Goal: Check status: Check status

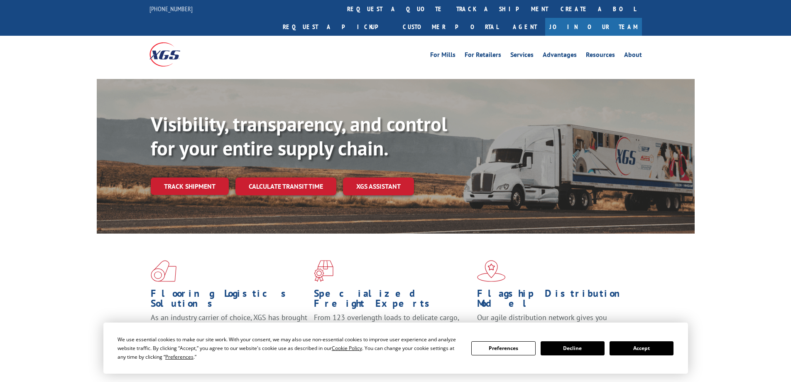
click at [647, 347] on button "Accept" at bounding box center [642, 348] width 64 height 14
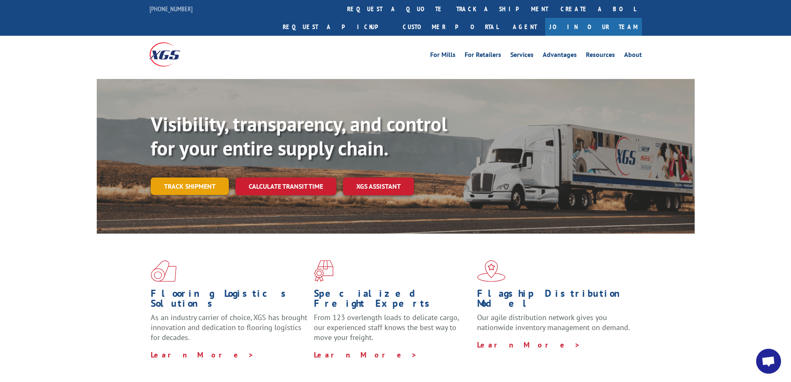
click at [183, 177] on link "Track shipment" at bounding box center [190, 185] width 78 height 17
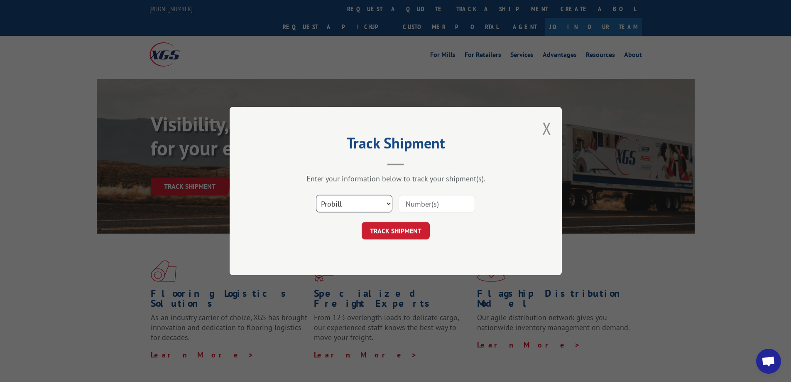
click at [339, 208] on select "Select category... Probill BOL PO" at bounding box center [354, 203] width 76 height 17
select select "bol"
click at [316, 195] on select "Select category... Probill BOL PO" at bounding box center [354, 203] width 76 height 17
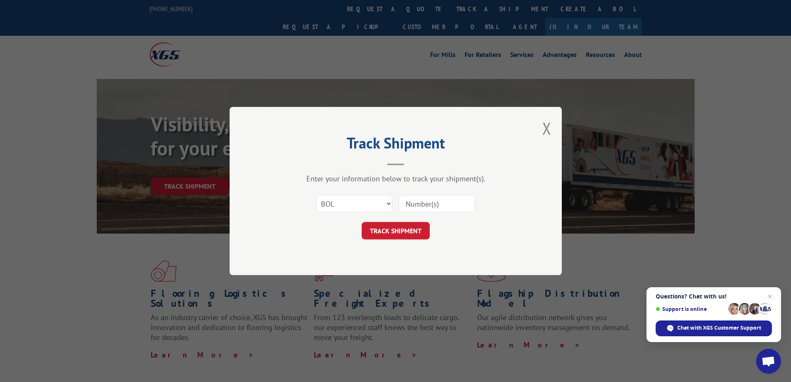
click at [410, 201] on input at bounding box center [437, 203] width 76 height 17
paste input "5158077"
type input "5158077"
click at [394, 228] on button "TRACK SHIPMENT" at bounding box center [396, 230] width 68 height 17
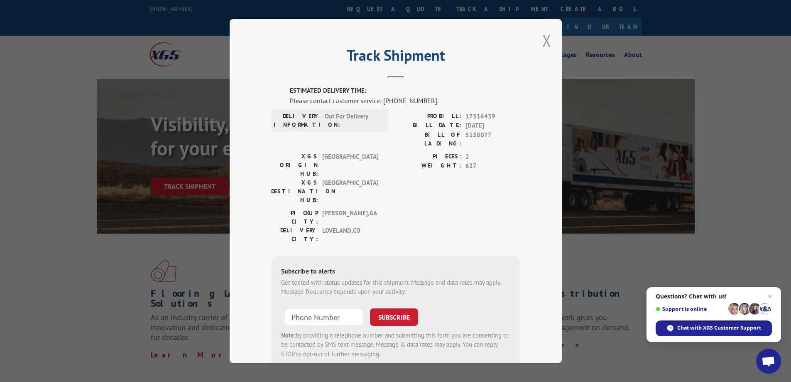
click at [543, 40] on button "Close modal" at bounding box center [547, 40] width 9 height 22
